Goal: Task Accomplishment & Management: Manage account settings

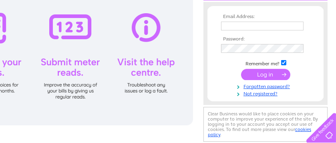
scroll to position [105, 60]
click at [230, 28] on input "text" at bounding box center [262, 26] width 83 height 9
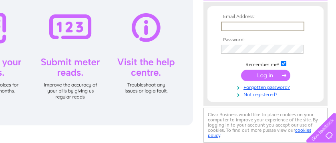
click at [255, 93] on link "Not registered?" at bounding box center [266, 94] width 91 height 8
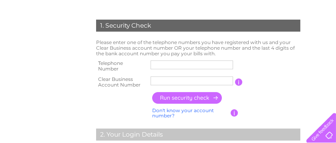
scroll to position [151, 0]
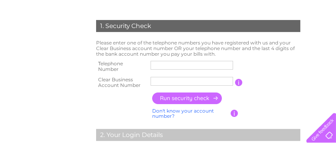
click at [169, 66] on input "text" at bounding box center [192, 65] width 83 height 9
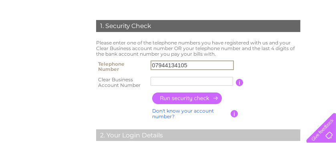
type input "07944134105"
click at [158, 83] on input "text" at bounding box center [192, 81] width 83 height 9
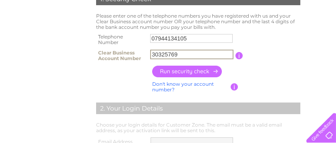
scroll to position [180, 0]
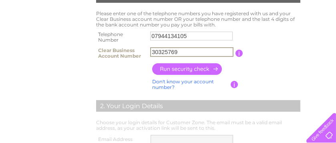
type input "30325769"
click at [205, 68] on input "button" at bounding box center [187, 69] width 71 height 12
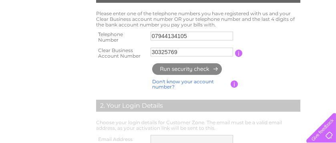
type input "de*********@ya*********"
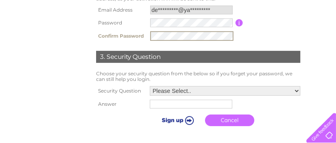
scroll to position [279, 0]
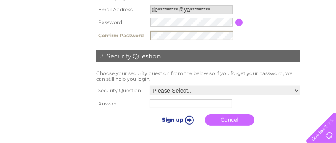
click at [298, 93] on select "Please Select.. In what town or city was your first job? In what town or city d…" at bounding box center [225, 91] width 151 height 10
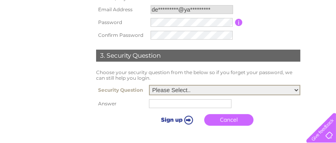
select select "5"
click at [149, 85] on select "Please Select.. In what town or city was your first job? In what town or city d…" at bounding box center [224, 90] width 151 height 10
click at [174, 103] on input "text" at bounding box center [190, 103] width 83 height 9
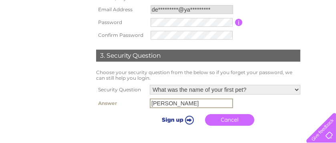
type input "Tommy"
click at [177, 119] on input "submit" at bounding box center [176, 119] width 49 height 11
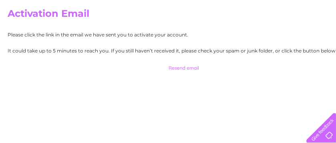
scroll to position [68, 0]
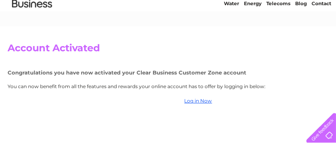
scroll to position [34, 0]
click at [204, 101] on link "Log in Now" at bounding box center [199, 101] width 28 height 6
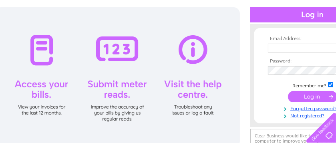
scroll to position [83, 60]
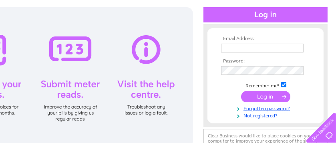
click at [233, 48] on input "text" at bounding box center [262, 48] width 83 height 9
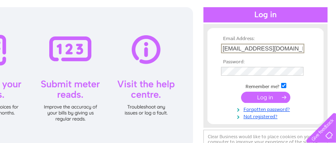
type input "[EMAIL_ADDRESS][DOMAIN_NAME]"
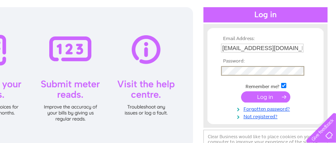
click at [316, 61] on form "Email Address: [EMAIL_ADDRESS][DOMAIN_NAME] Password:" at bounding box center [266, 78] width 116 height 84
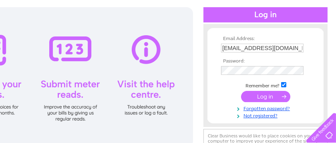
click at [279, 95] on input "submit" at bounding box center [265, 96] width 49 height 11
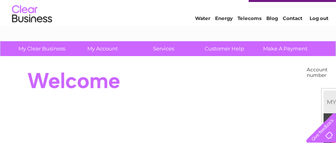
scroll to position [18, 0]
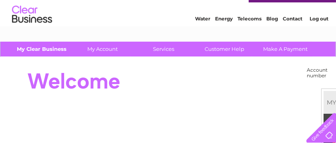
click at [50, 48] on link "My Clear Business" at bounding box center [42, 49] width 66 height 15
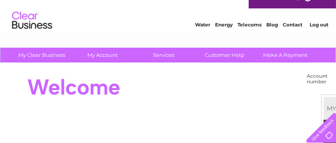
scroll to position [13, 0]
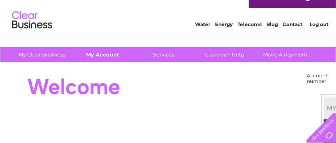
click at [99, 54] on link "My Account" at bounding box center [103, 54] width 66 height 15
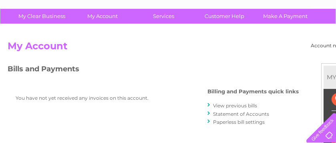
scroll to position [52, 0]
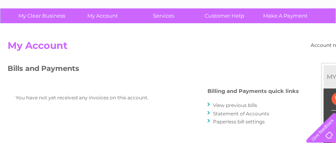
click at [257, 105] on link "View previous bills" at bounding box center [235, 105] width 44 height 6
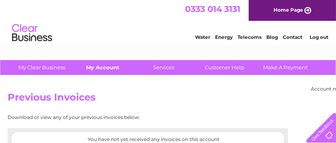
click at [100, 72] on link "My Account" at bounding box center [103, 67] width 66 height 15
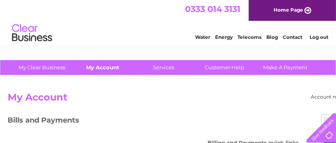
click at [112, 64] on link "My Account" at bounding box center [103, 67] width 66 height 15
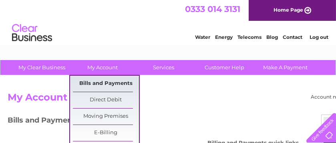
click at [127, 80] on link "Bills and Payments" at bounding box center [106, 84] width 66 height 16
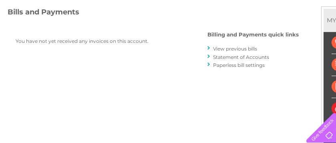
scroll to position [109, 0]
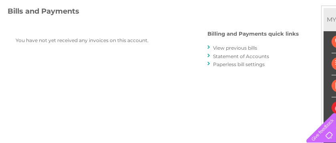
click at [264, 56] on link "Statement of Accounts" at bounding box center [241, 56] width 56 height 6
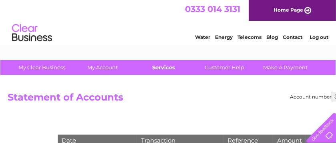
click at [162, 66] on link "Services" at bounding box center [164, 67] width 66 height 15
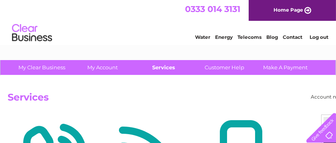
click at [160, 69] on link "Services" at bounding box center [164, 67] width 66 height 15
click at [174, 63] on link "Services" at bounding box center [164, 67] width 66 height 15
click at [172, 65] on link "Services" at bounding box center [164, 67] width 66 height 15
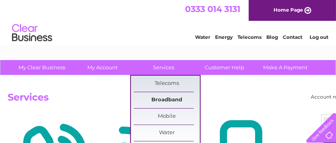
click at [179, 98] on link "Broadband" at bounding box center [167, 100] width 66 height 16
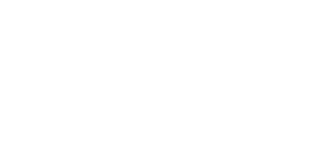
scroll to position [157, 0]
click at [255, 58] on div at bounding box center [198, 31] width 397 height 224
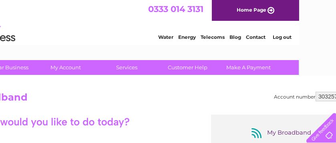
scroll to position [0, 37]
click at [131, 67] on link "Services" at bounding box center [126, 67] width 66 height 15
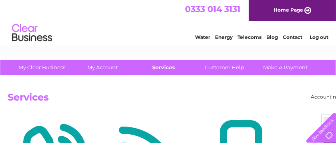
click at [167, 66] on link "Services" at bounding box center [164, 67] width 66 height 15
click at [172, 66] on link "Services" at bounding box center [164, 67] width 66 height 15
click at [173, 66] on link "Services" at bounding box center [164, 67] width 66 height 15
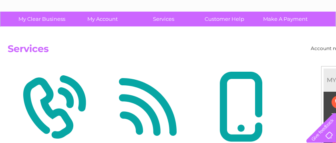
scroll to position [48, 0]
click at [165, 20] on link "Services" at bounding box center [164, 19] width 66 height 15
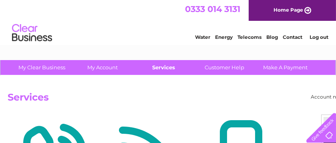
click at [168, 65] on link "Services" at bounding box center [164, 67] width 66 height 15
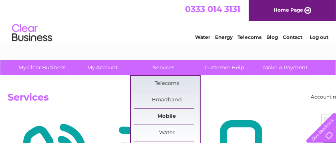
click at [179, 116] on link "Mobile" at bounding box center [167, 117] width 66 height 16
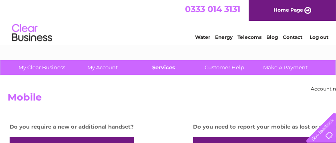
click at [162, 68] on link "Services" at bounding box center [164, 67] width 66 height 15
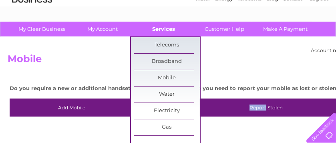
scroll to position [58, 0]
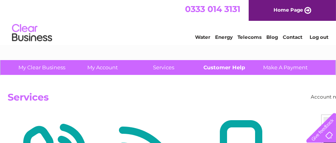
click at [226, 66] on link "Customer Help" at bounding box center [224, 67] width 66 height 15
